Goal: Task Accomplishment & Management: Use online tool/utility

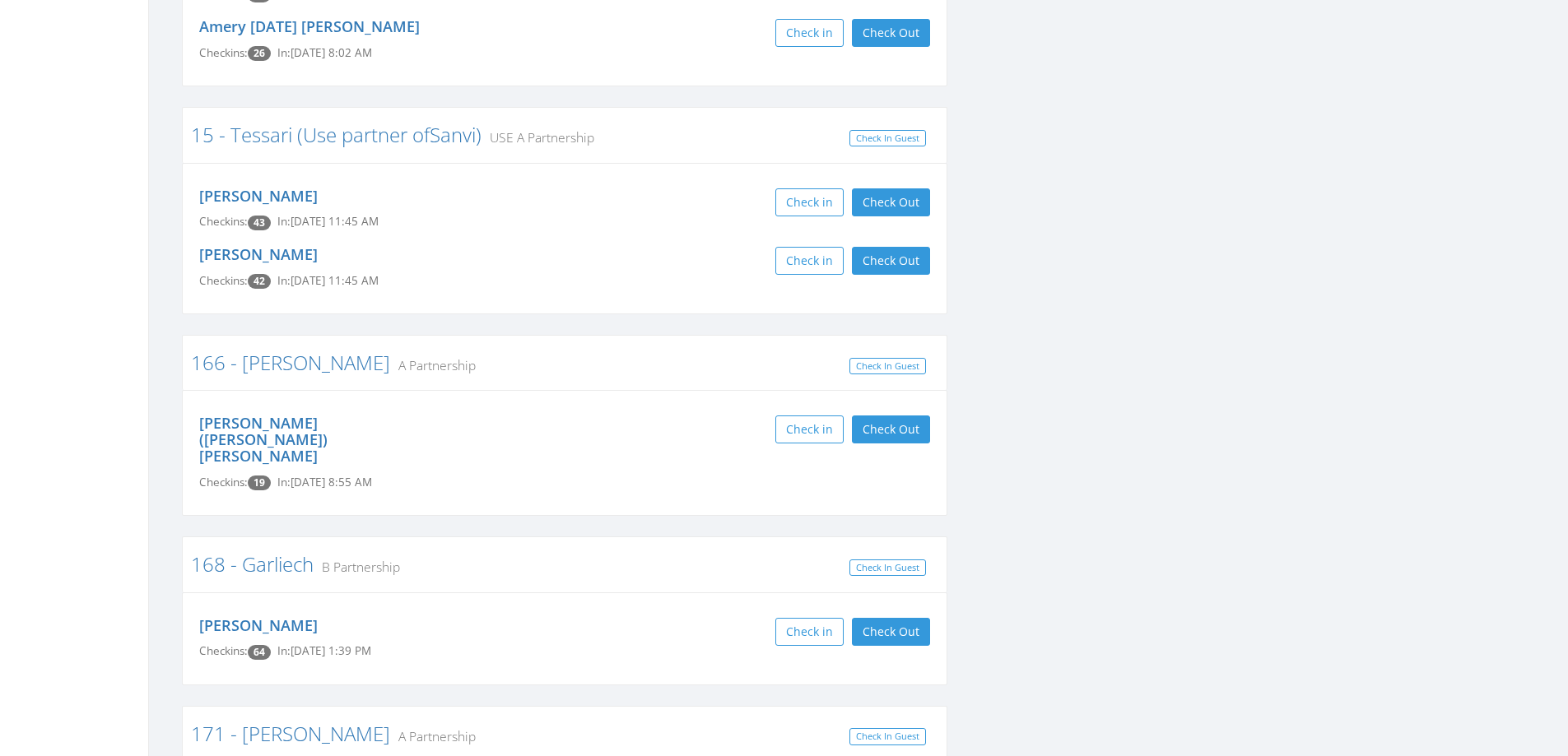
scroll to position [1975, 0]
click at [907, 184] on div "Joe Tessari Checkins: 43 In: Oct 4, 11:45 AM Check in Check Out Check Out" at bounding box center [564, 207] width 755 height 58
click at [905, 201] on button "Check Out" at bounding box center [891, 200] width 78 height 28
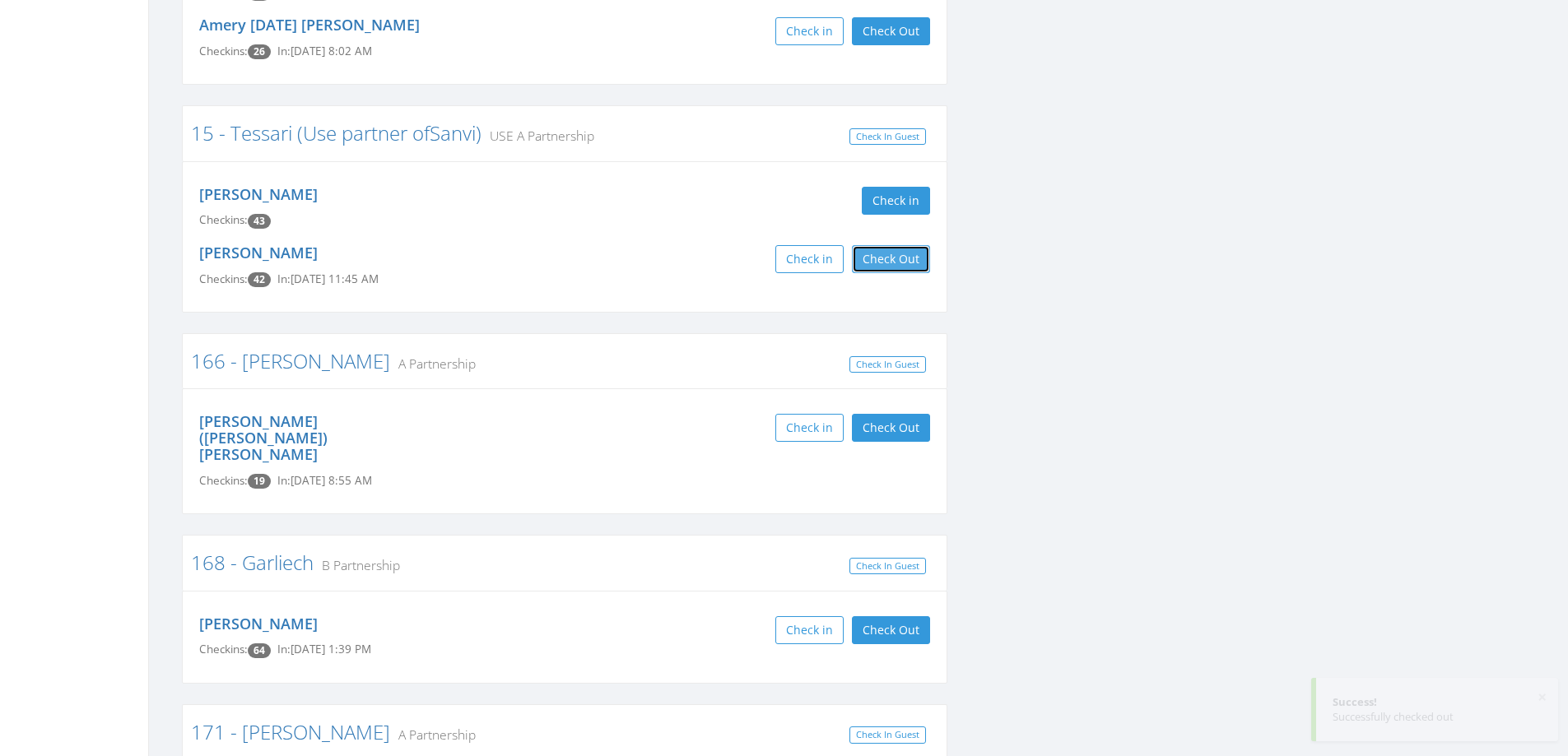
click at [902, 251] on button "Check Out" at bounding box center [891, 259] width 78 height 28
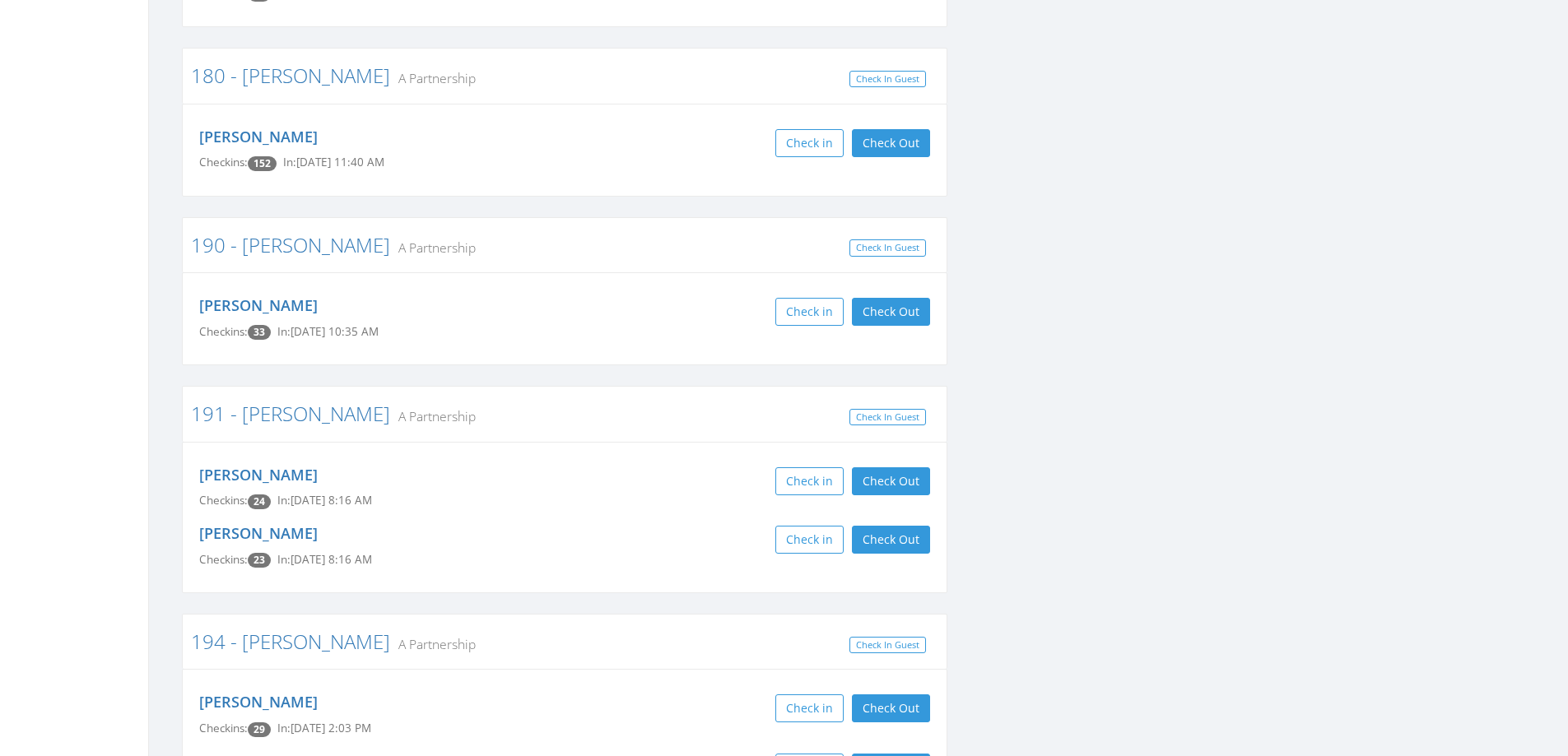
scroll to position [3044, 0]
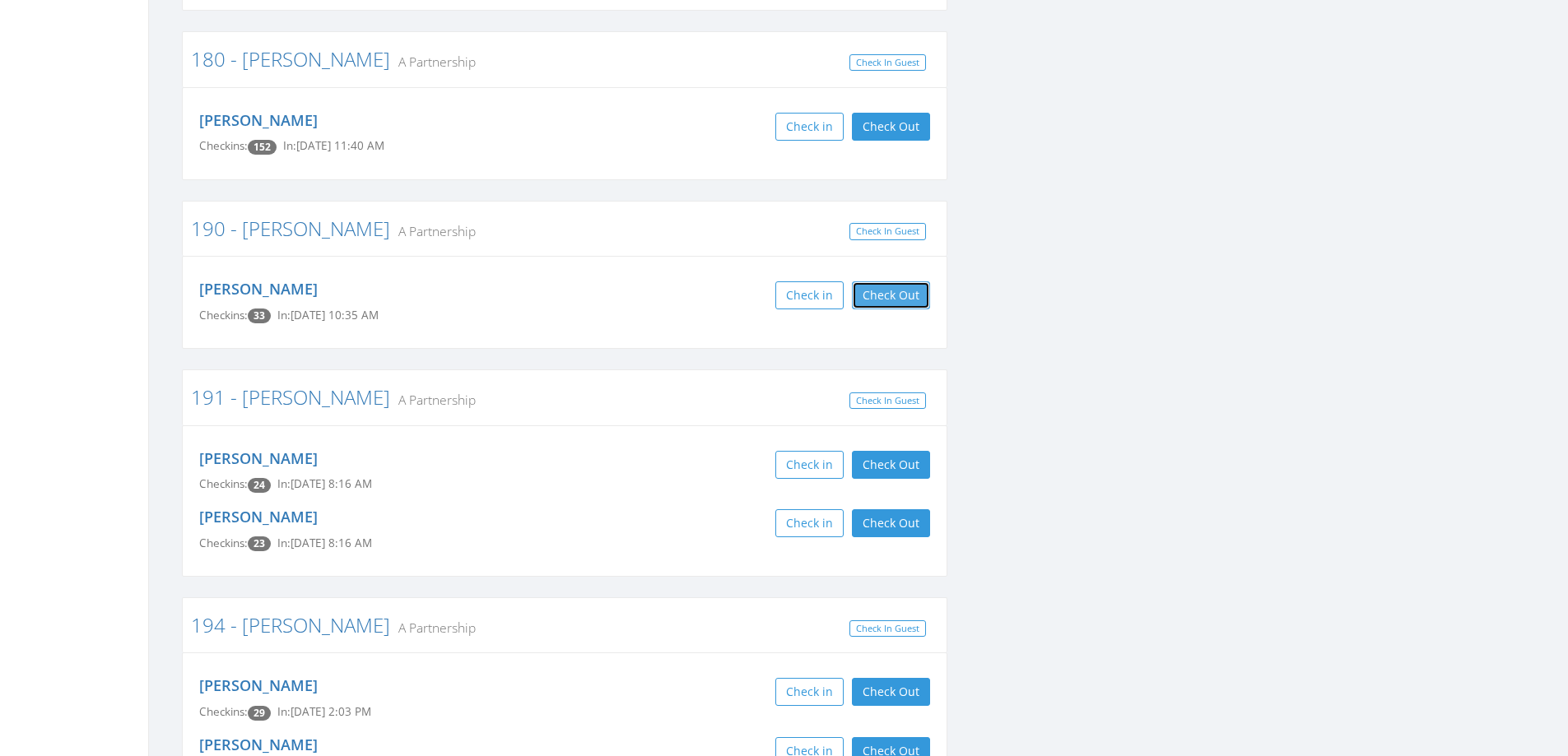
click at [870, 282] on button "Check Out" at bounding box center [891, 295] width 78 height 28
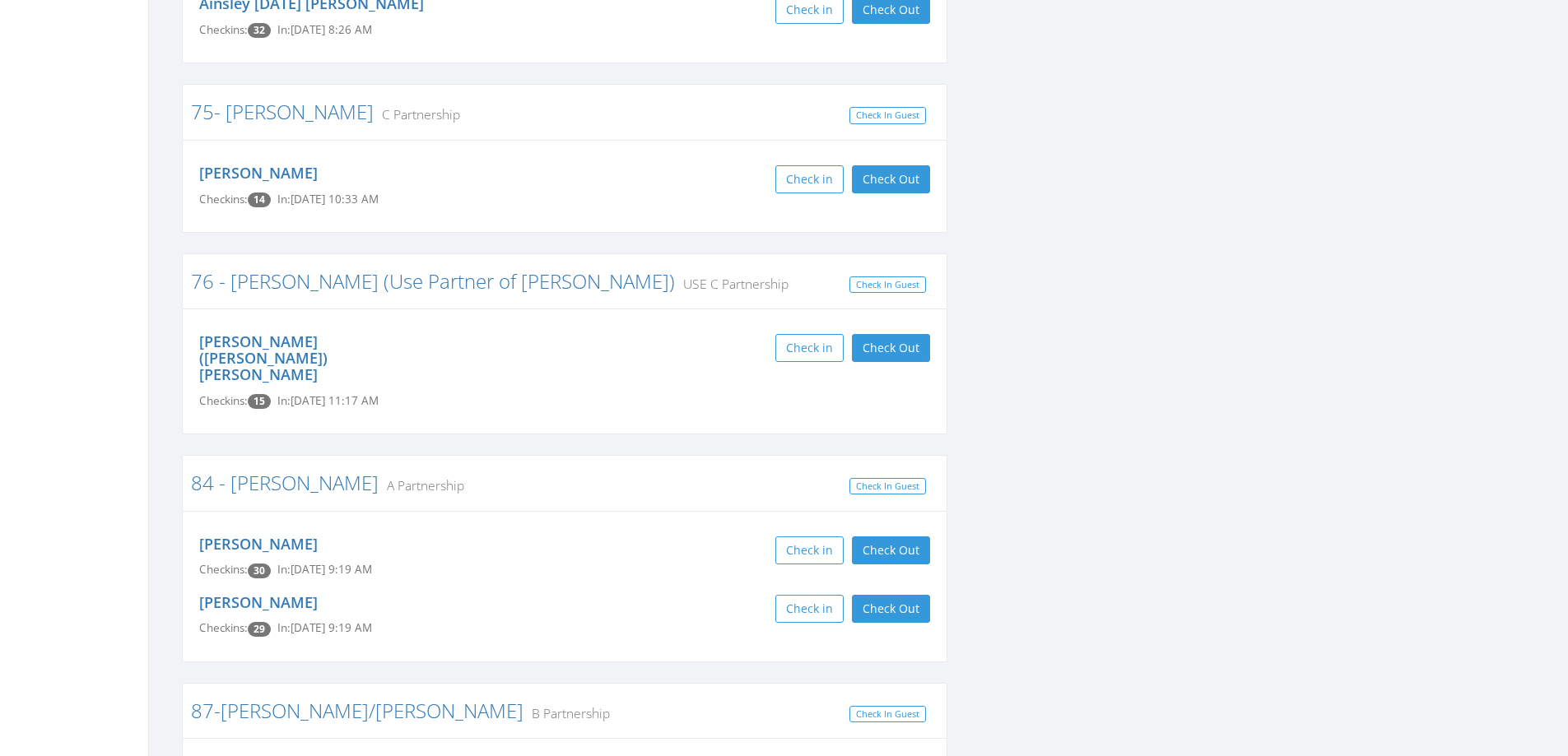
scroll to position [8138, 0]
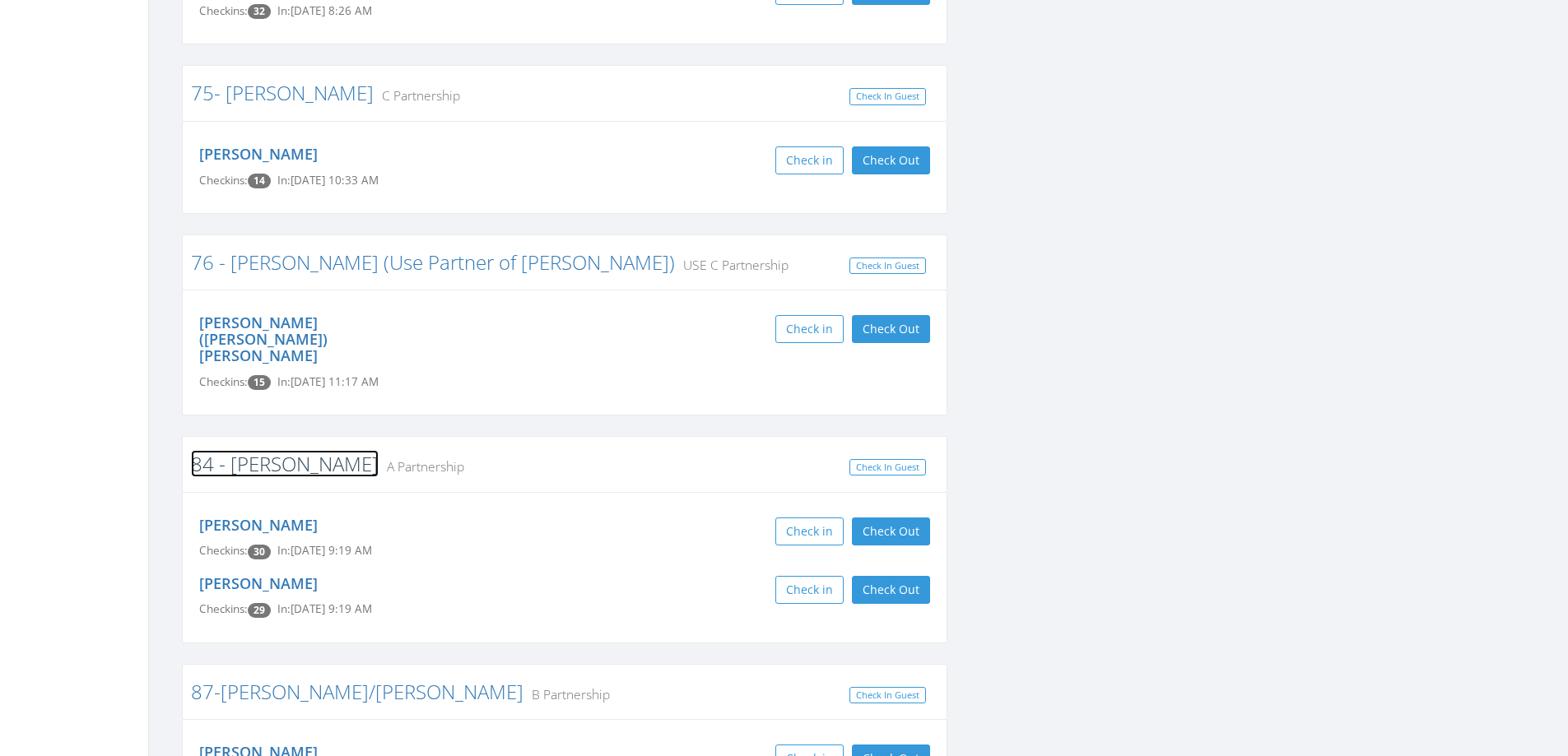
click at [246, 450] on link "84 - [PERSON_NAME]" at bounding box center [285, 463] width 188 height 27
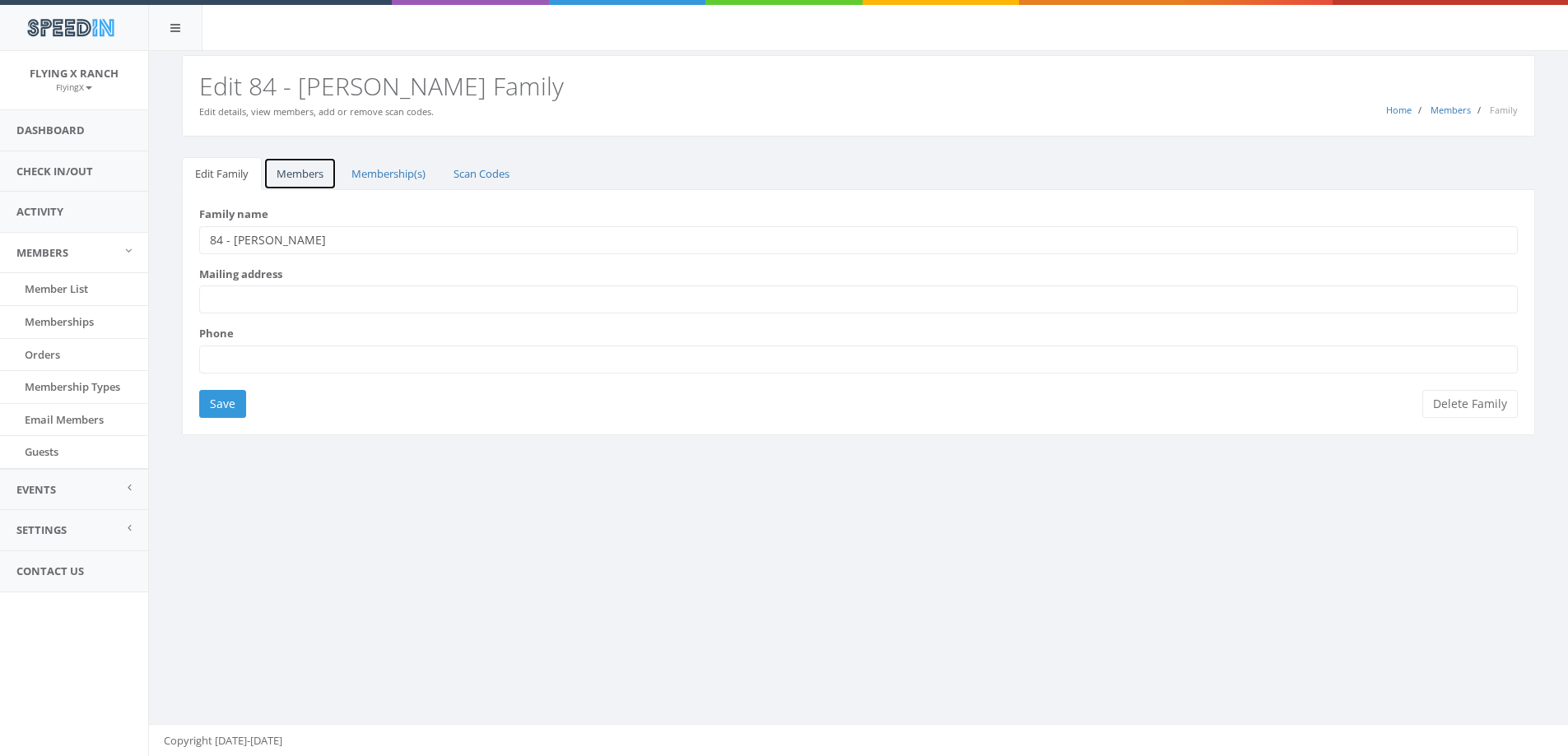
click at [293, 173] on link "Members" at bounding box center [299, 174] width 74 height 34
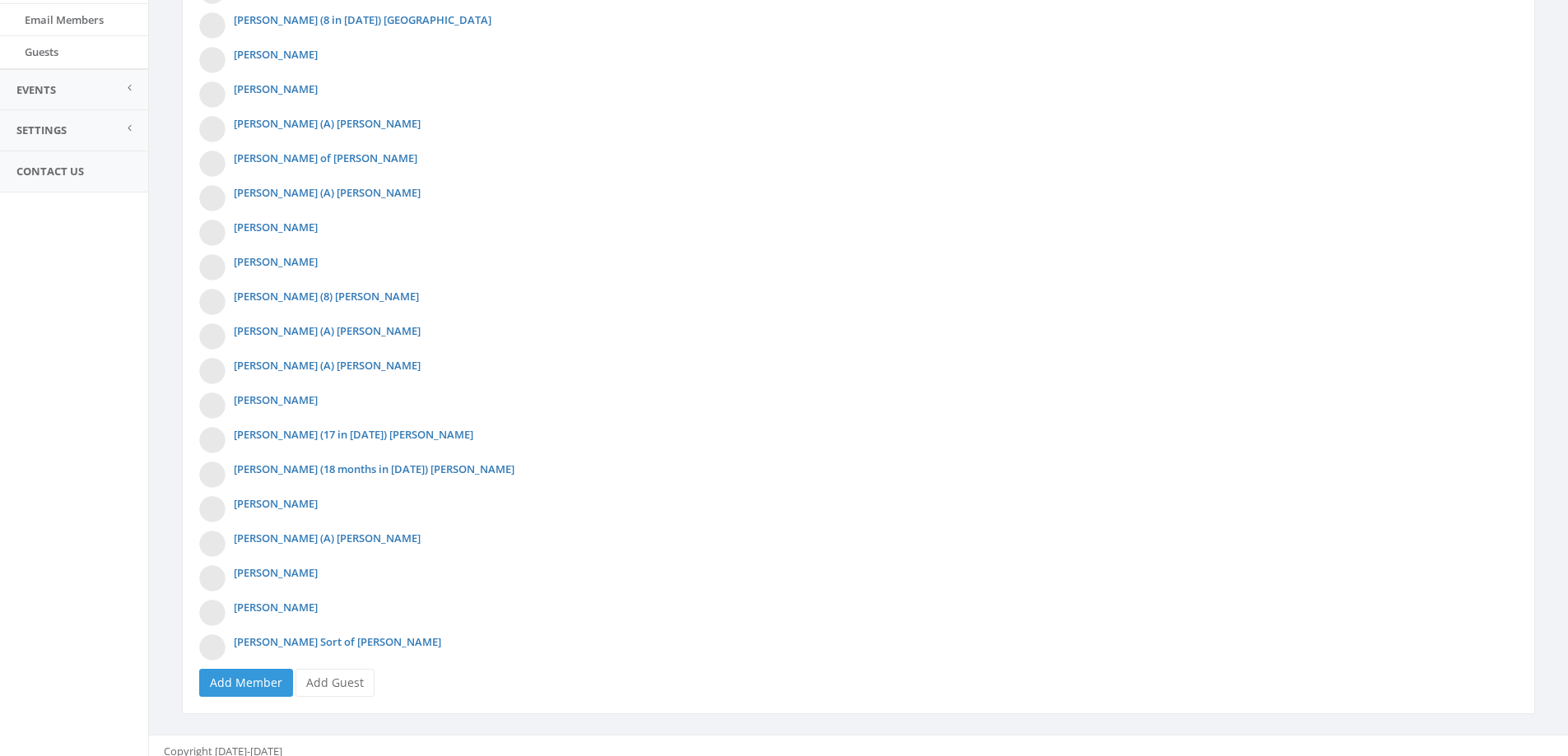
scroll to position [412, 0]
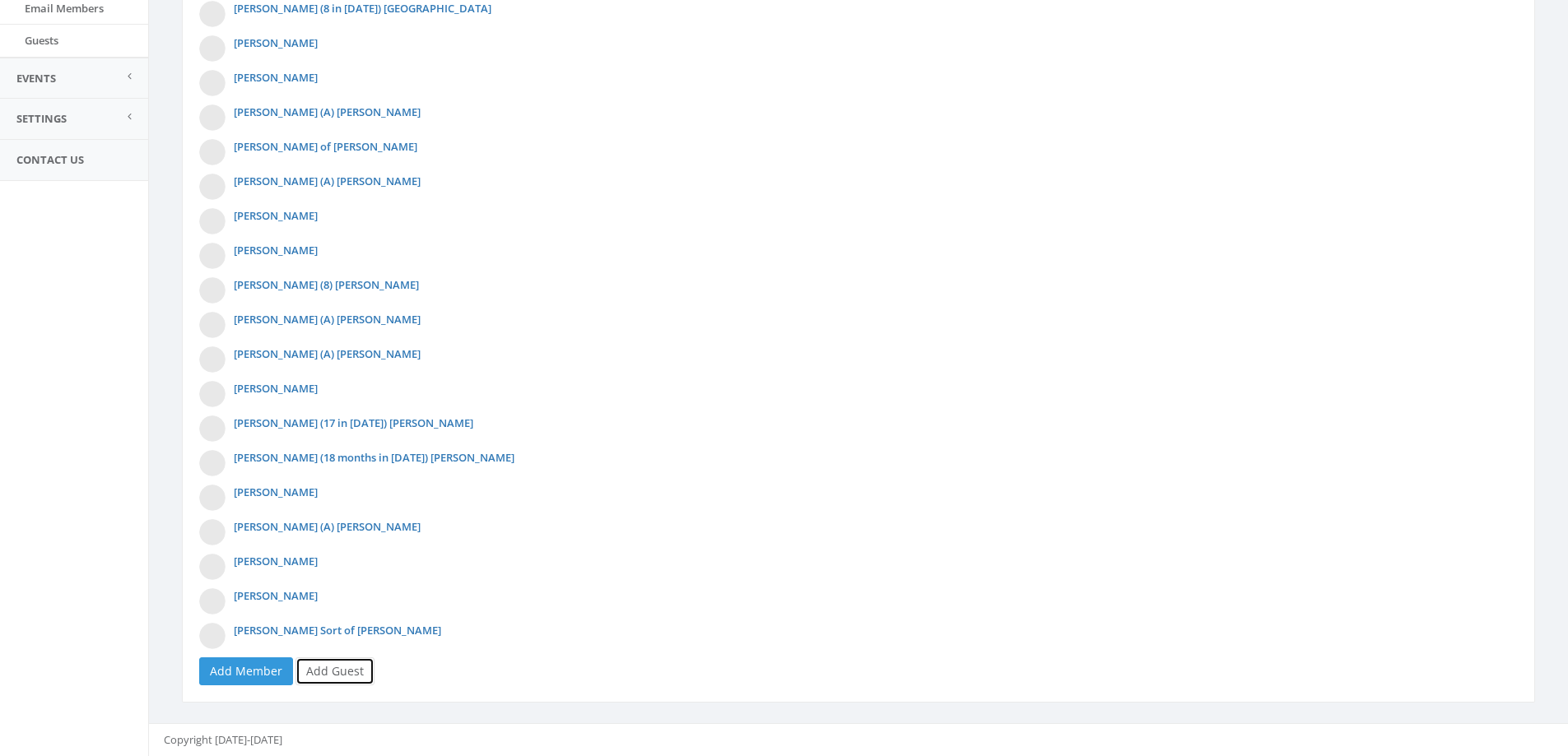
click at [333, 672] on link "Add Guest" at bounding box center [334, 671] width 79 height 28
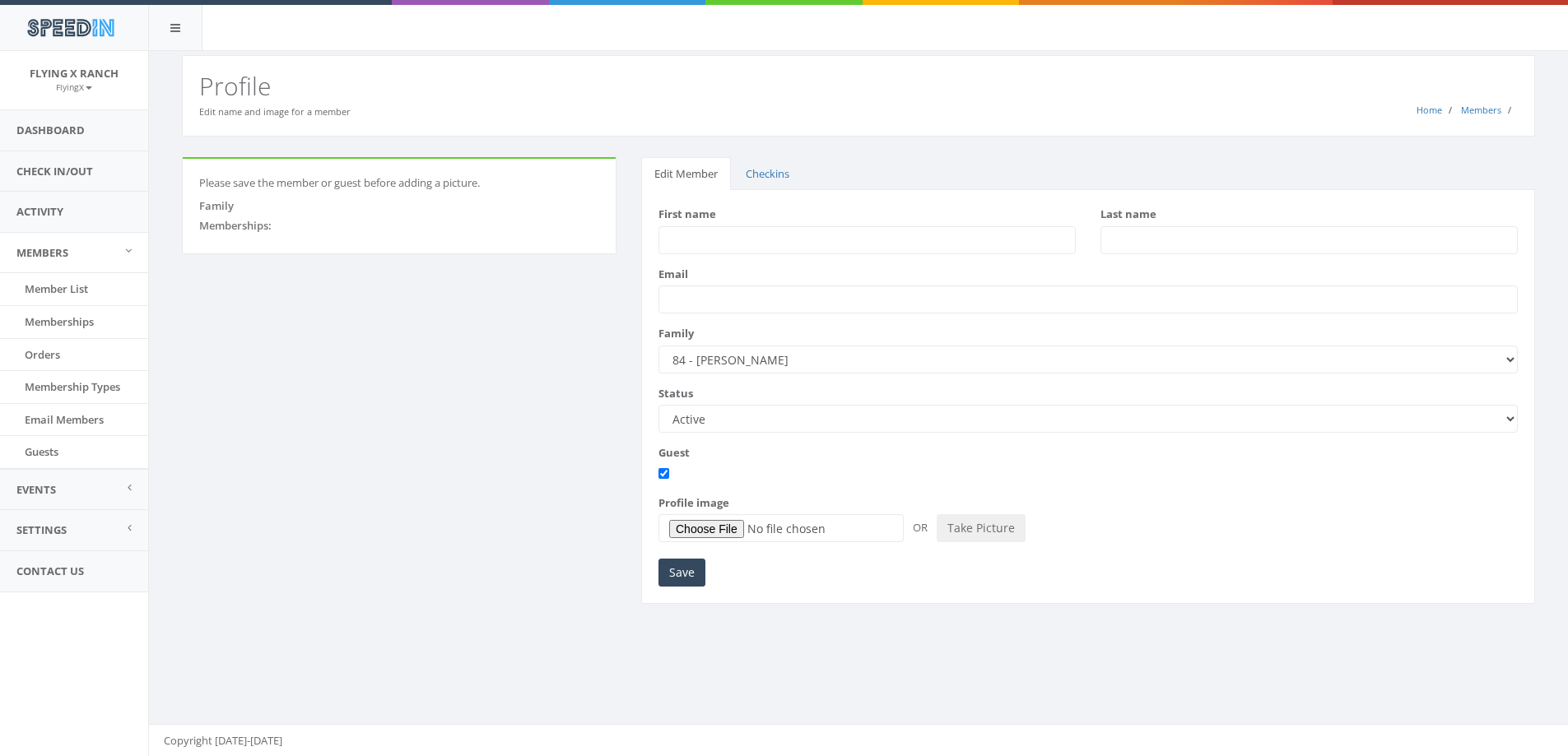
click at [681, 233] on input "First name" at bounding box center [866, 240] width 417 height 28
type input "Abigail"
type input "Van Dyke"
click at [685, 575] on input "Save" at bounding box center [681, 572] width 47 height 28
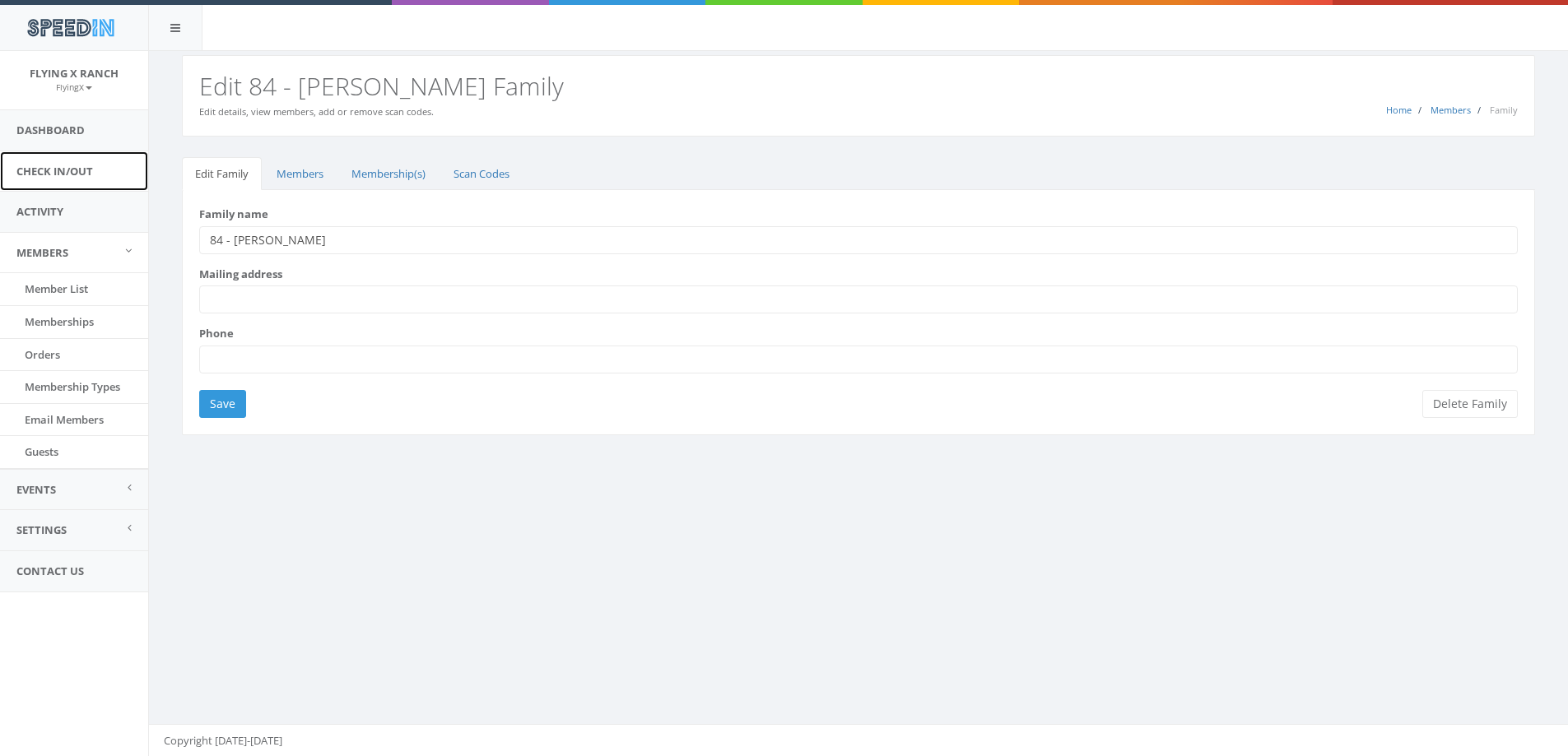
click at [27, 166] on link "Check In/Out" at bounding box center [74, 172] width 148 height 41
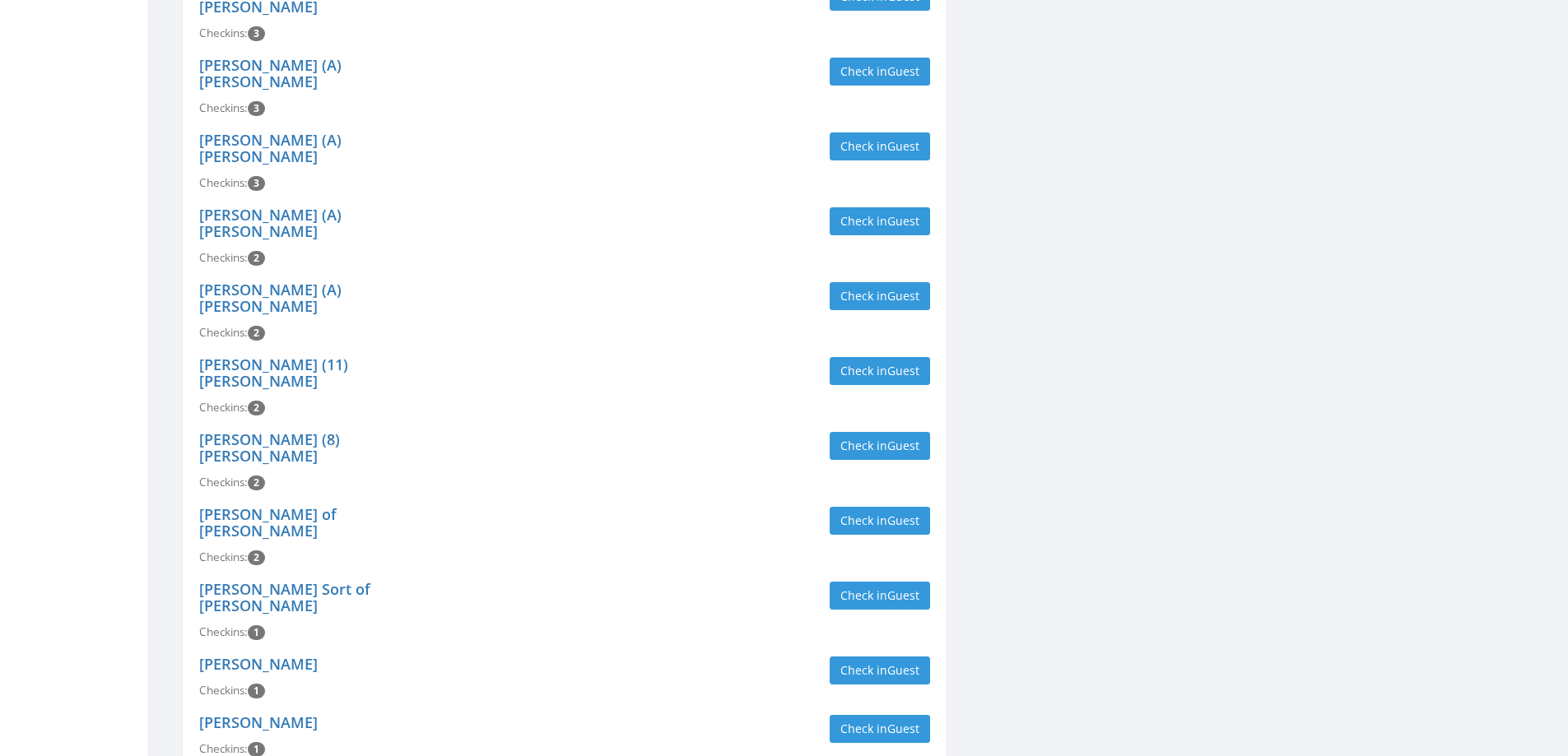
scroll to position [1152, 0]
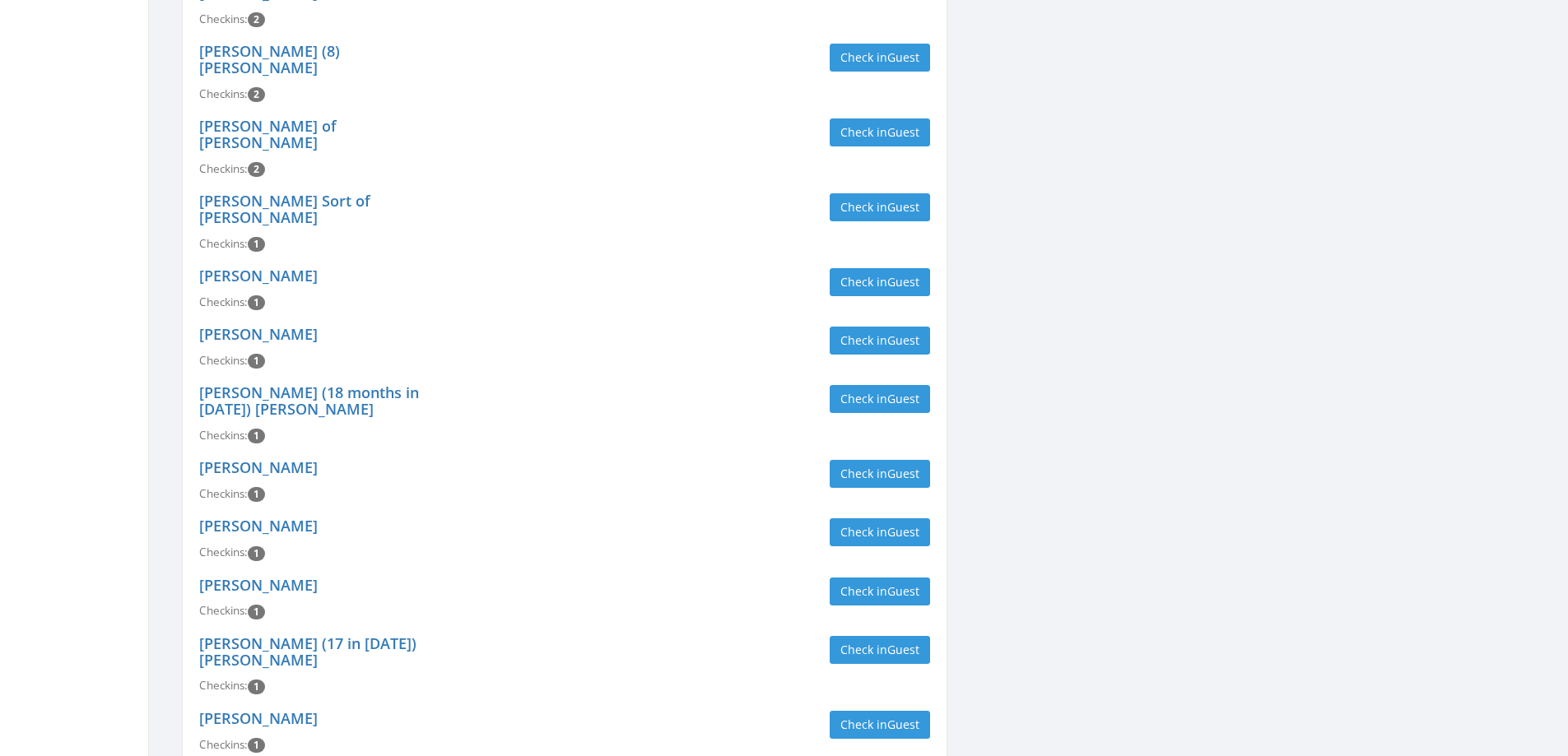
type input "[PERSON_NAME]"
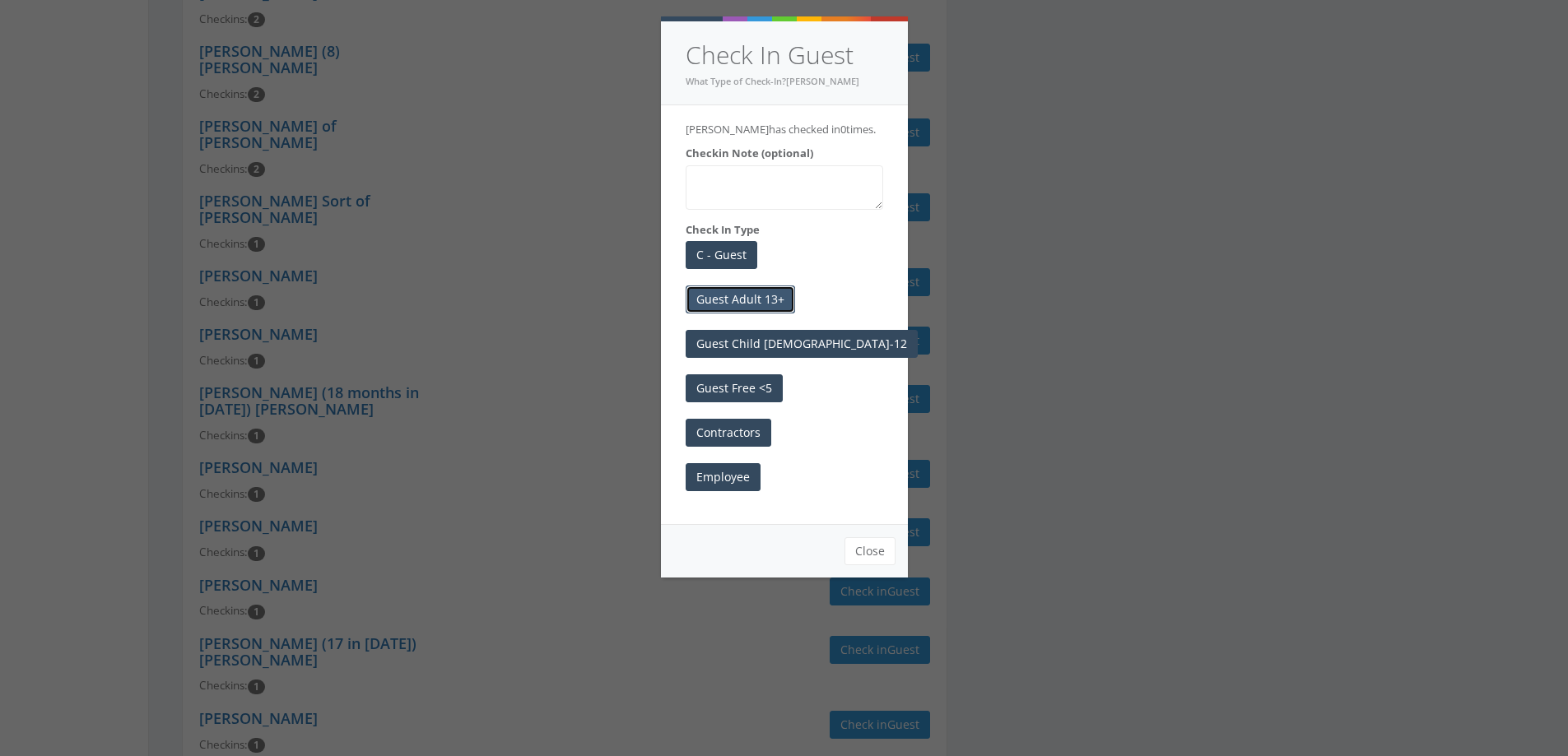
click at [755, 305] on button "Guest Adult 13+" at bounding box center [740, 299] width 109 height 28
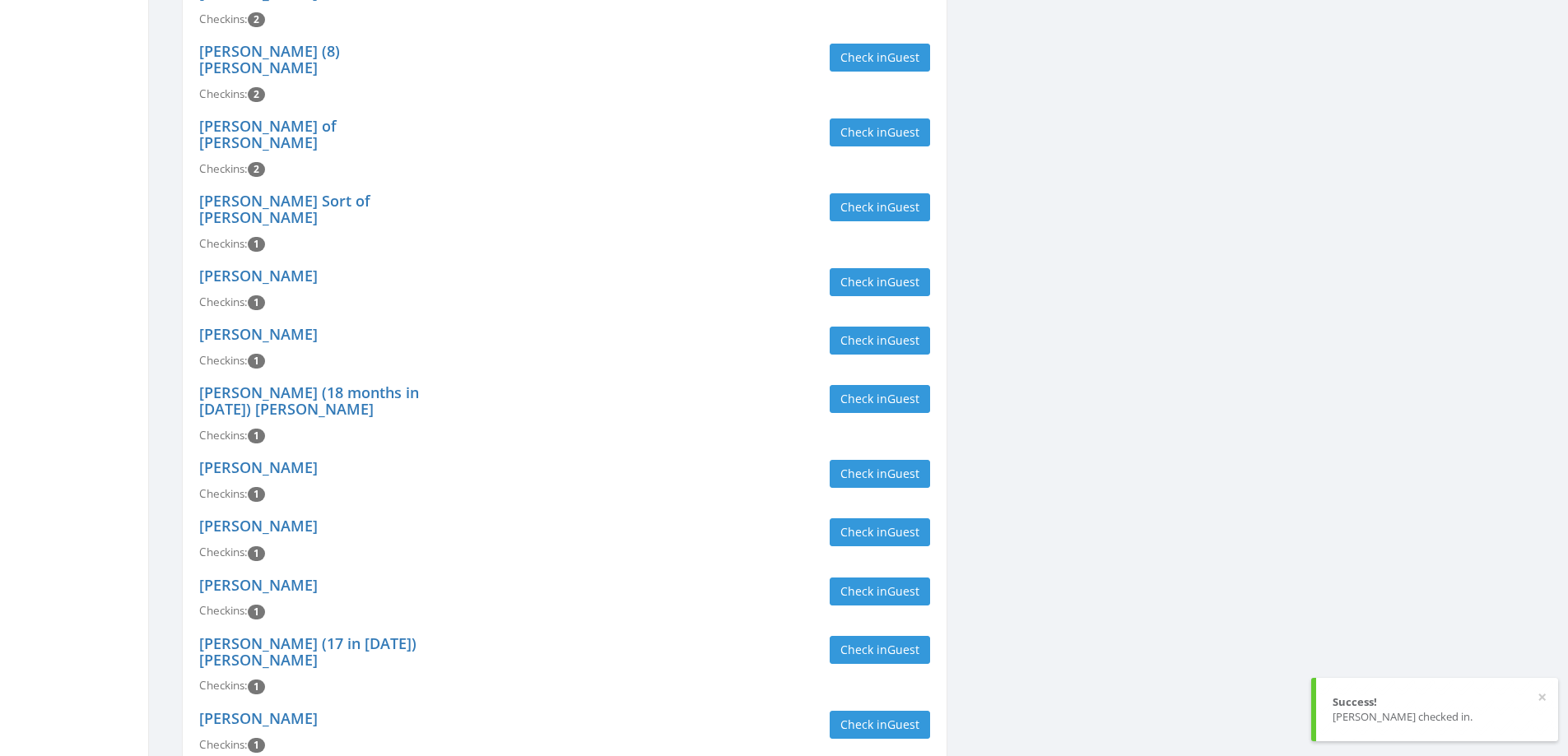
click at [661, 452] on div "[PERSON_NAME] Checkins: 1 Check in Guest" at bounding box center [564, 480] width 755 height 58
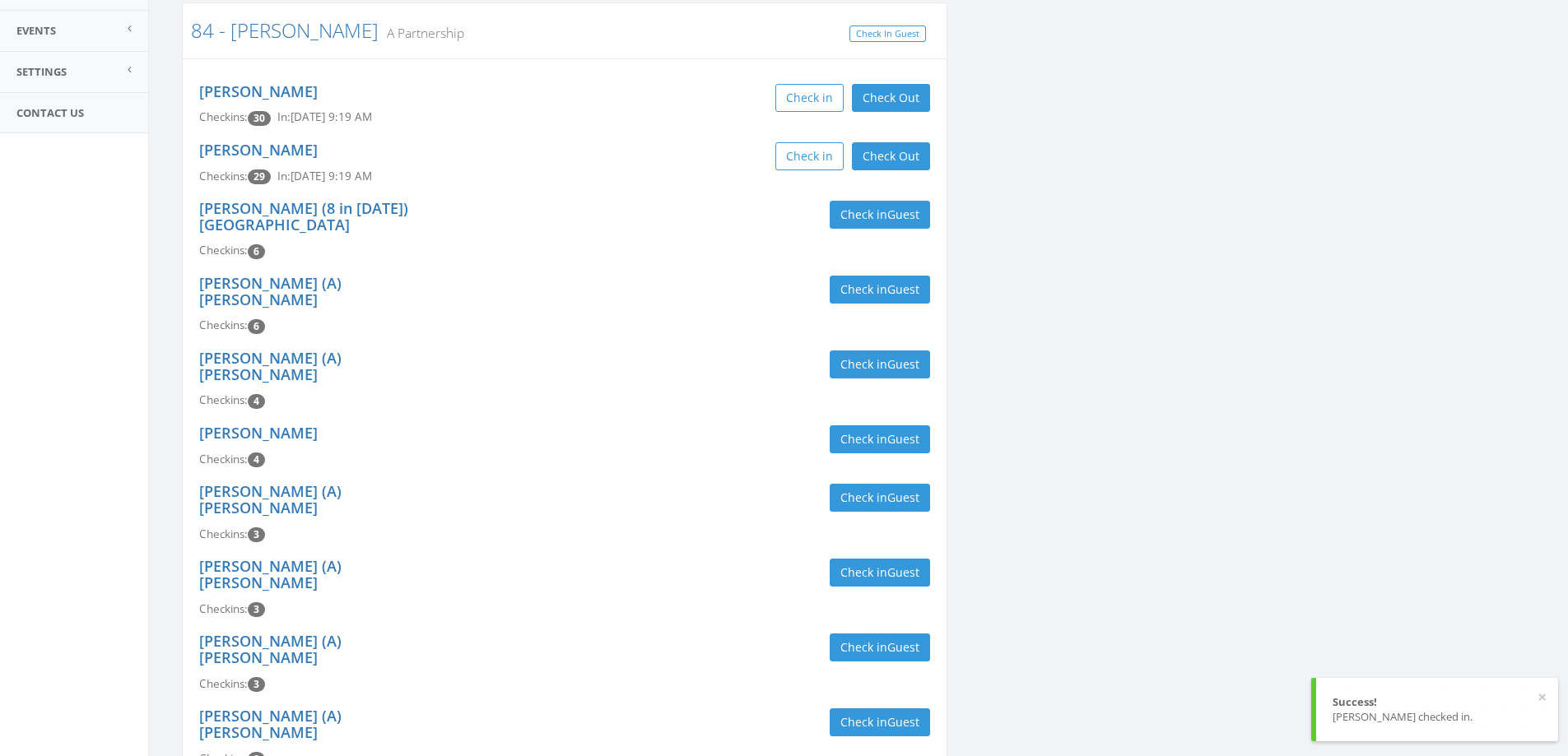
scroll to position [0, 0]
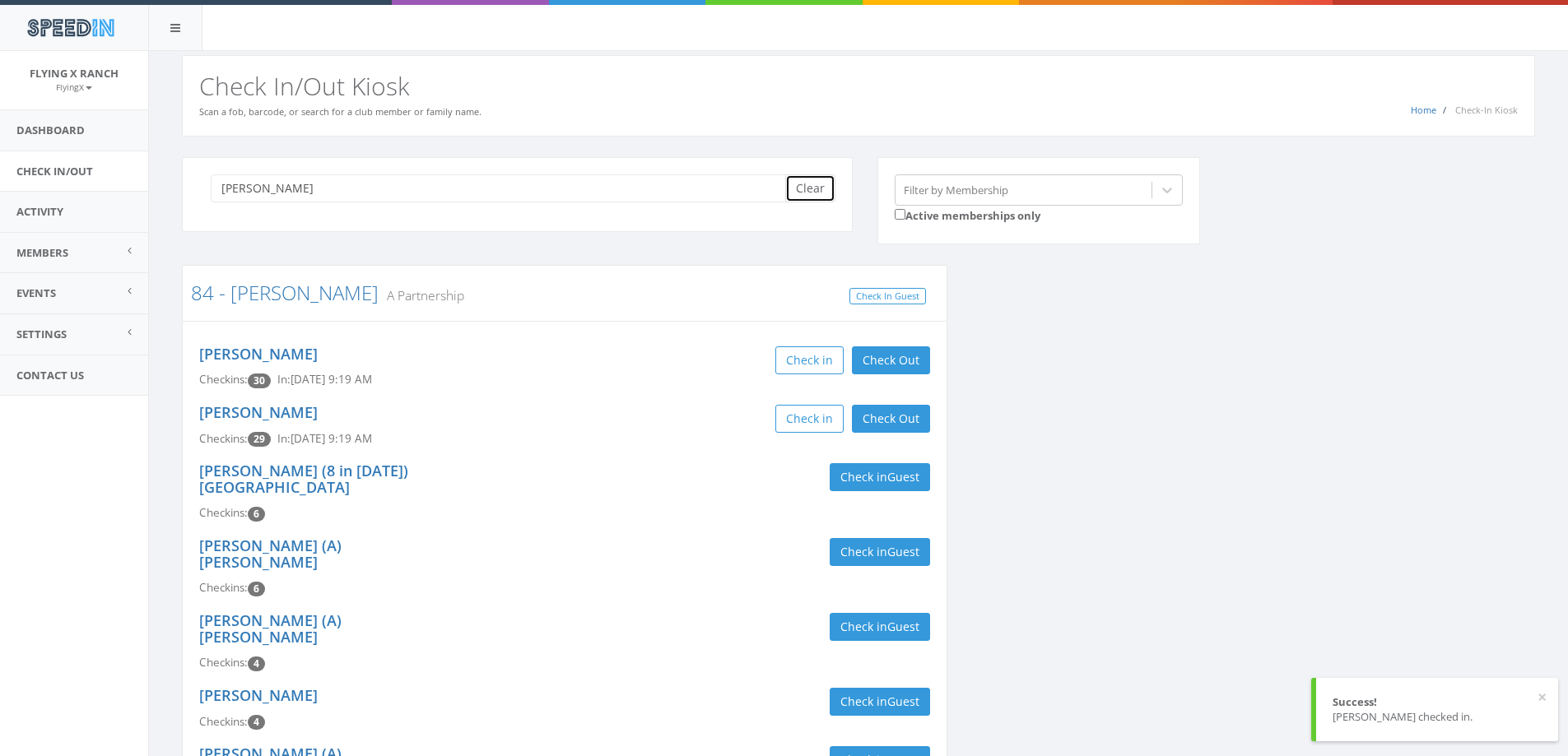
click at [798, 184] on button "Clear" at bounding box center [809, 188] width 50 height 28
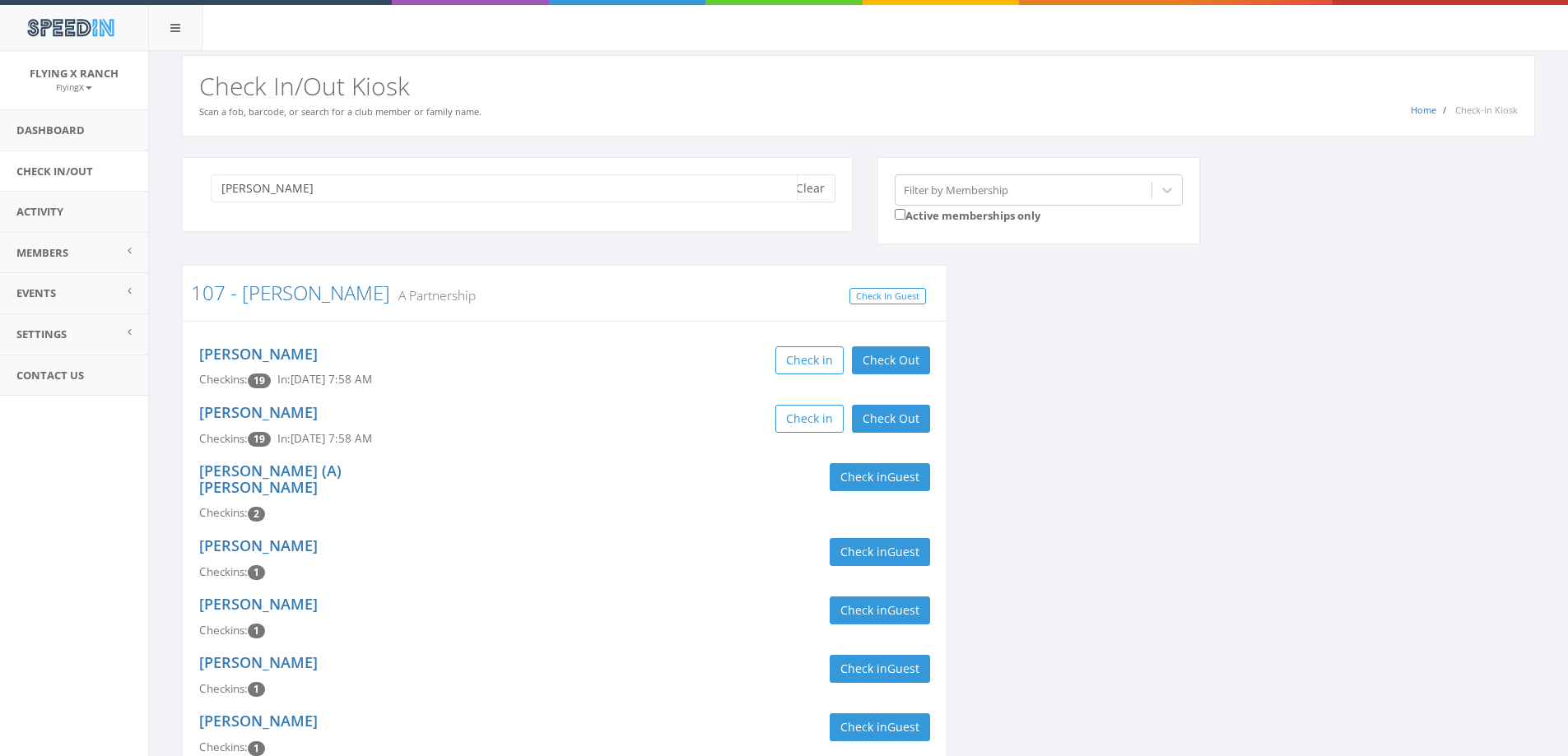
type input "[PERSON_NAME]"
click at [804, 195] on button "Clear" at bounding box center [809, 188] width 50 height 28
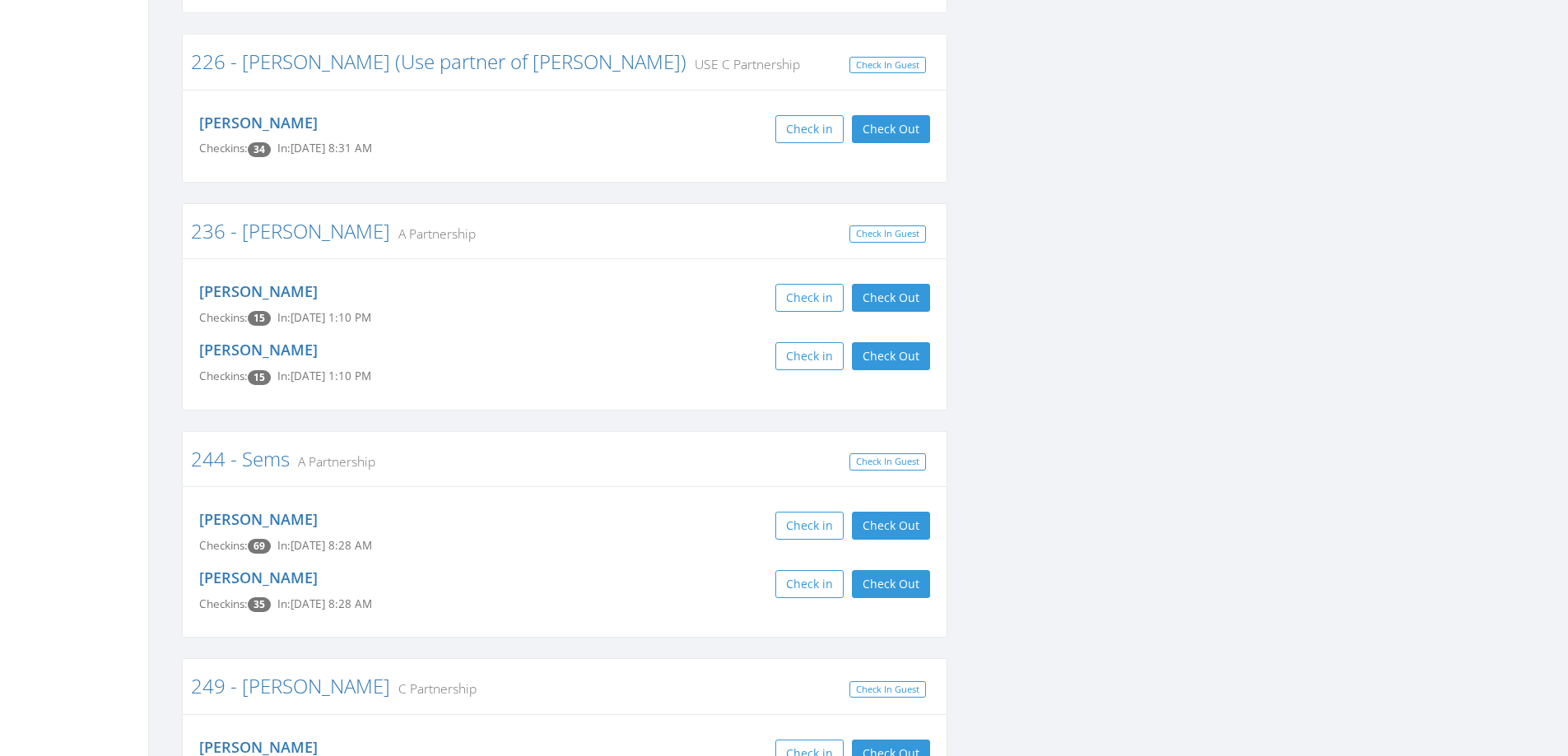
scroll to position [4279, 0]
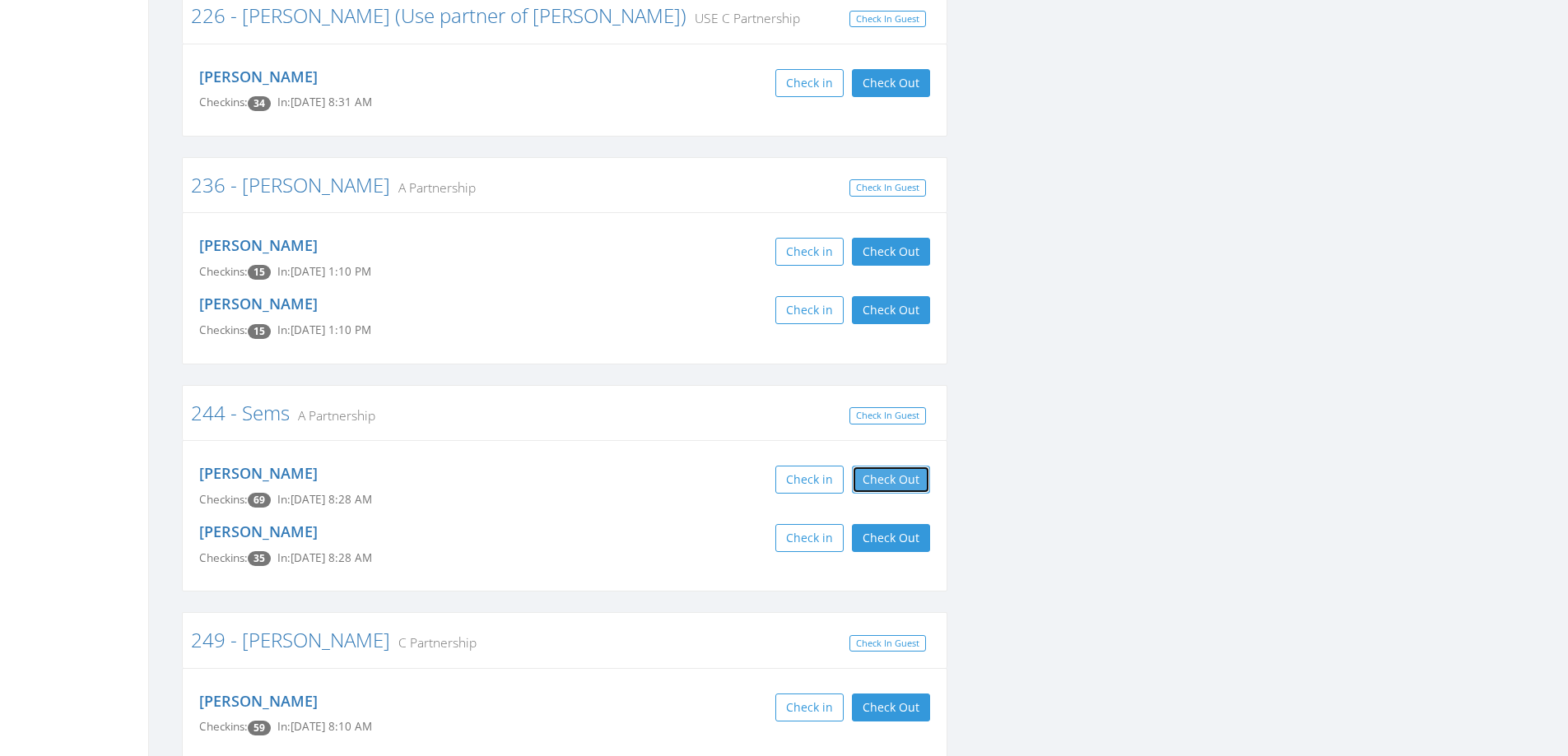
click at [918, 466] on button "Check Out" at bounding box center [891, 479] width 78 height 28
click at [905, 524] on button "Check Out" at bounding box center [891, 538] width 78 height 28
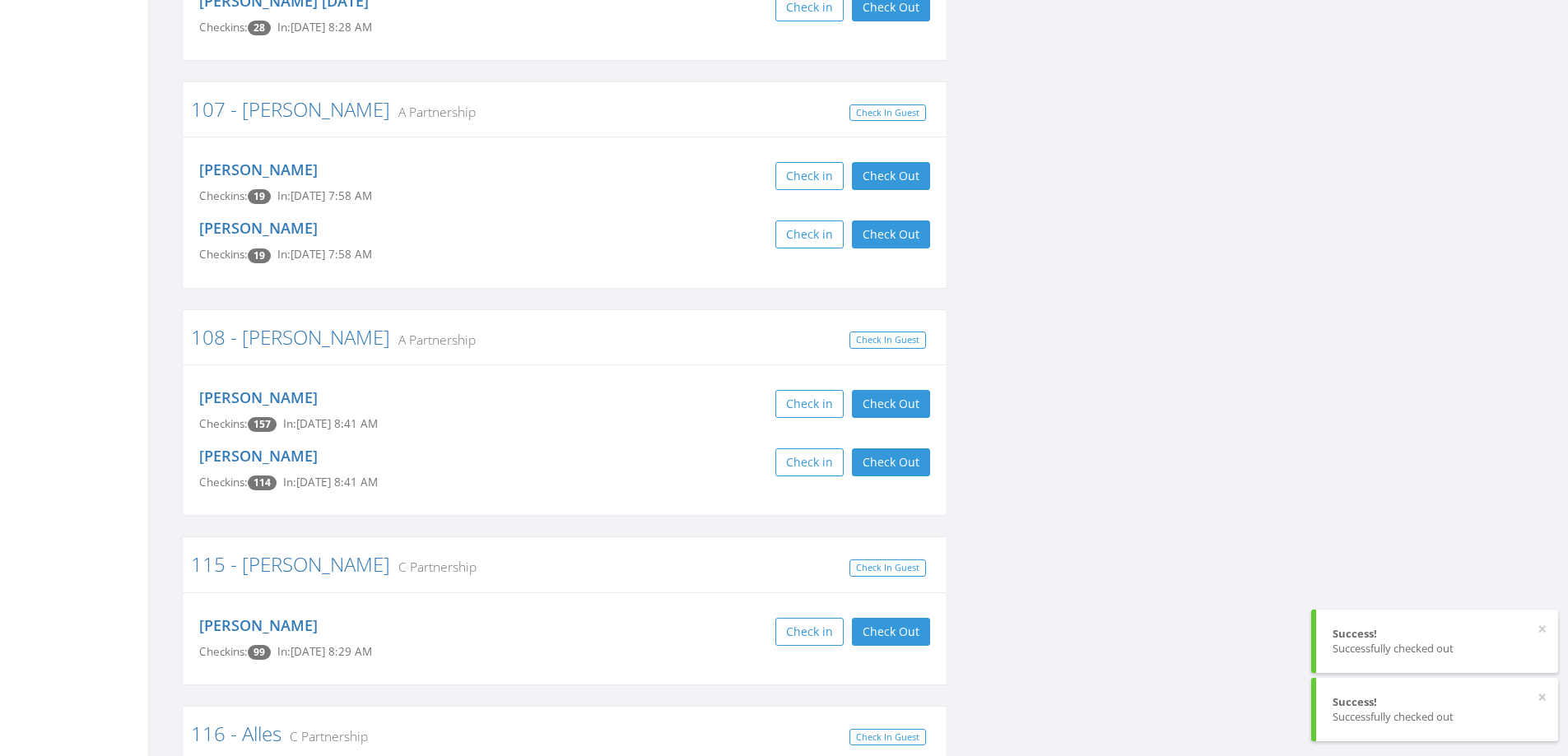
scroll to position [0, 0]
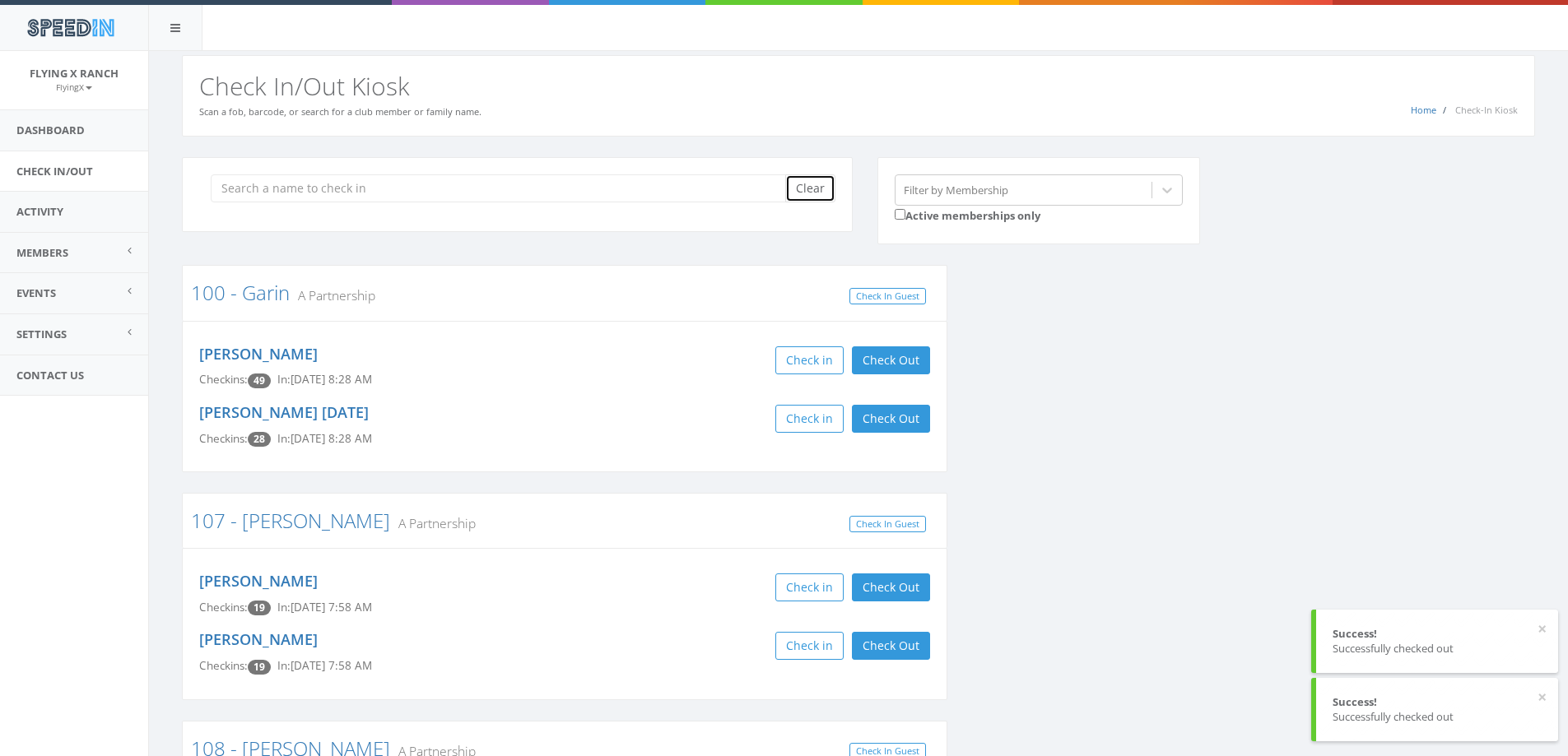
click at [800, 184] on button "Clear" at bounding box center [809, 188] width 50 height 28
